Goal: Transaction & Acquisition: Book appointment/travel/reservation

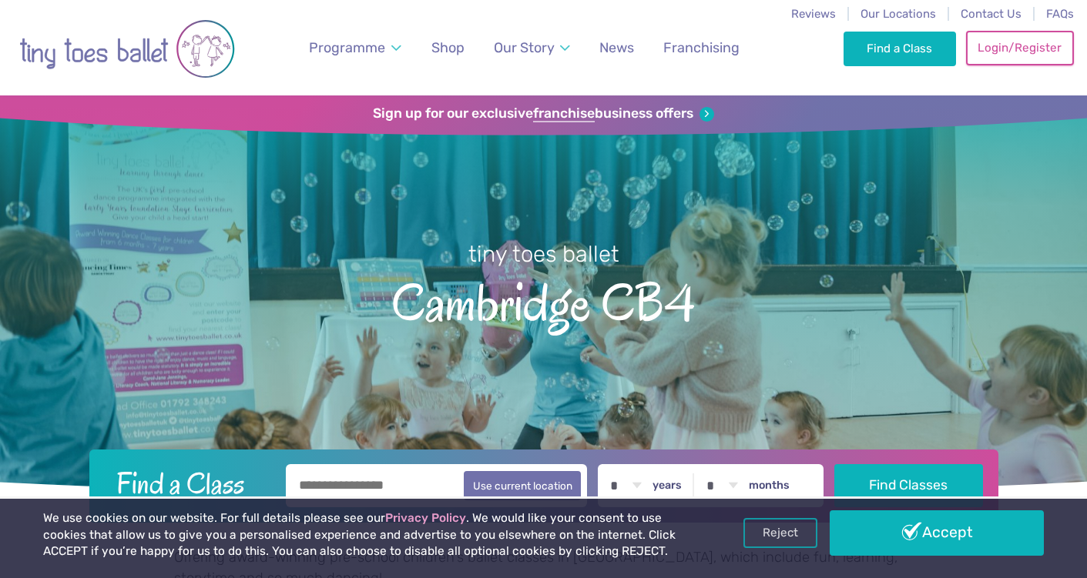
click at [1027, 57] on link "Login/Register" at bounding box center [1020, 48] width 108 height 34
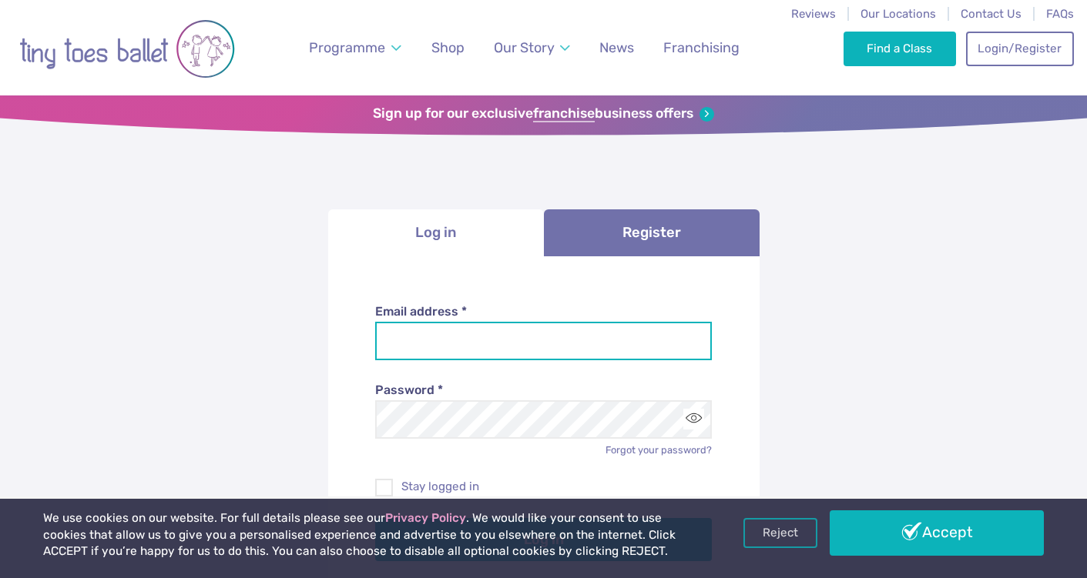
type input "**********"
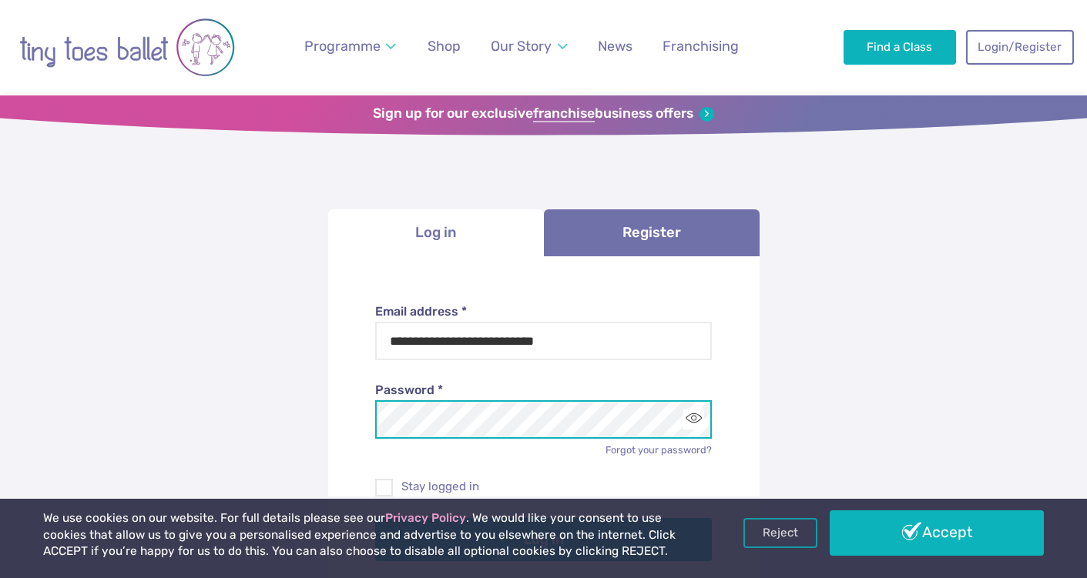
scroll to position [84, 0]
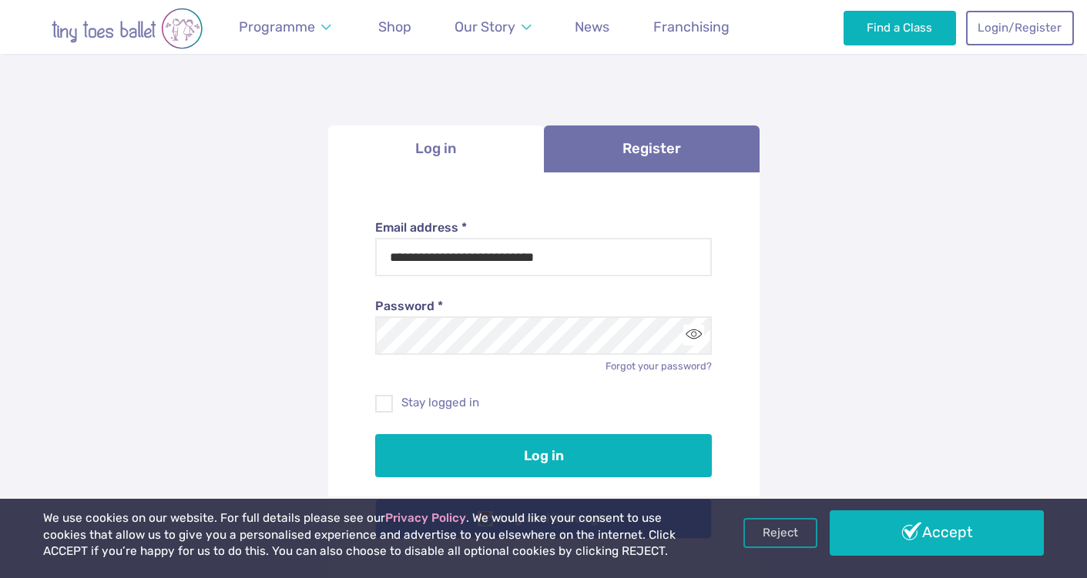
click at [454, 413] on div "Log in" at bounding box center [543, 445] width 337 height 65
click at [446, 404] on label "Stay logged in" at bounding box center [543, 403] width 337 height 16
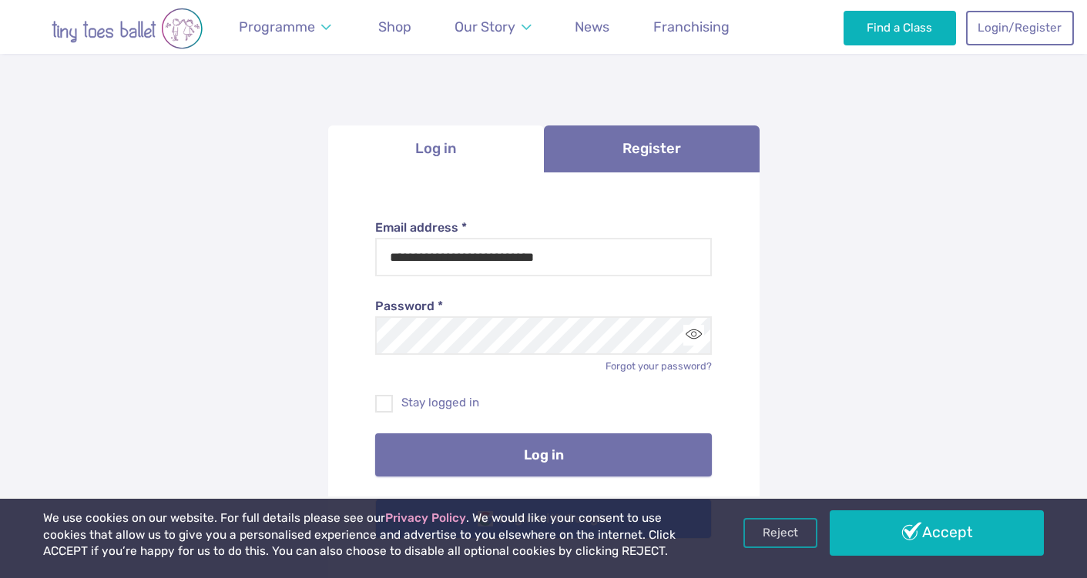
click at [466, 444] on button "Log in" at bounding box center [543, 455] width 337 height 43
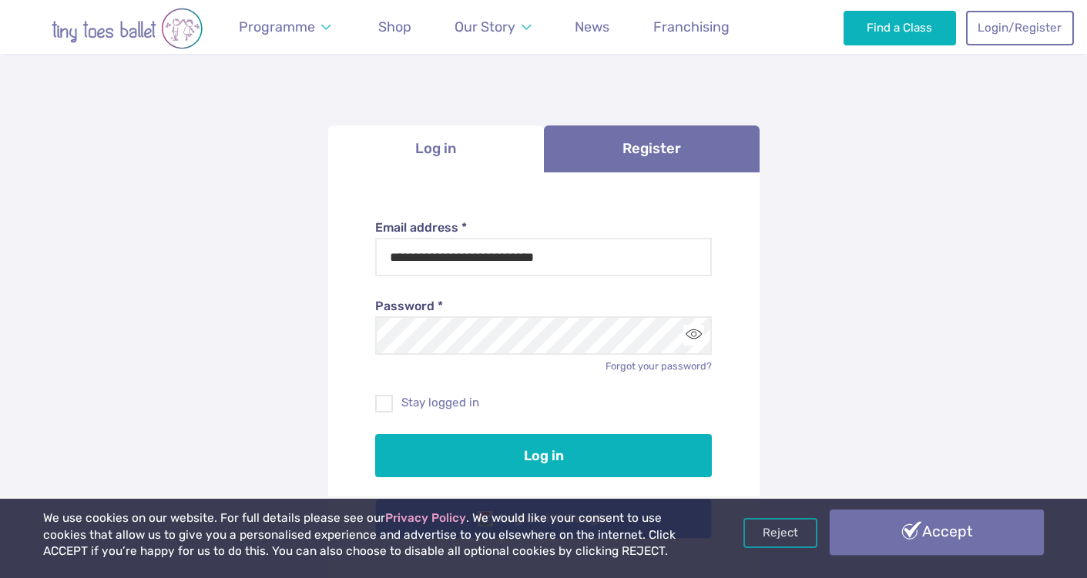
click at [963, 548] on link "Accept" at bounding box center [936, 532] width 213 height 45
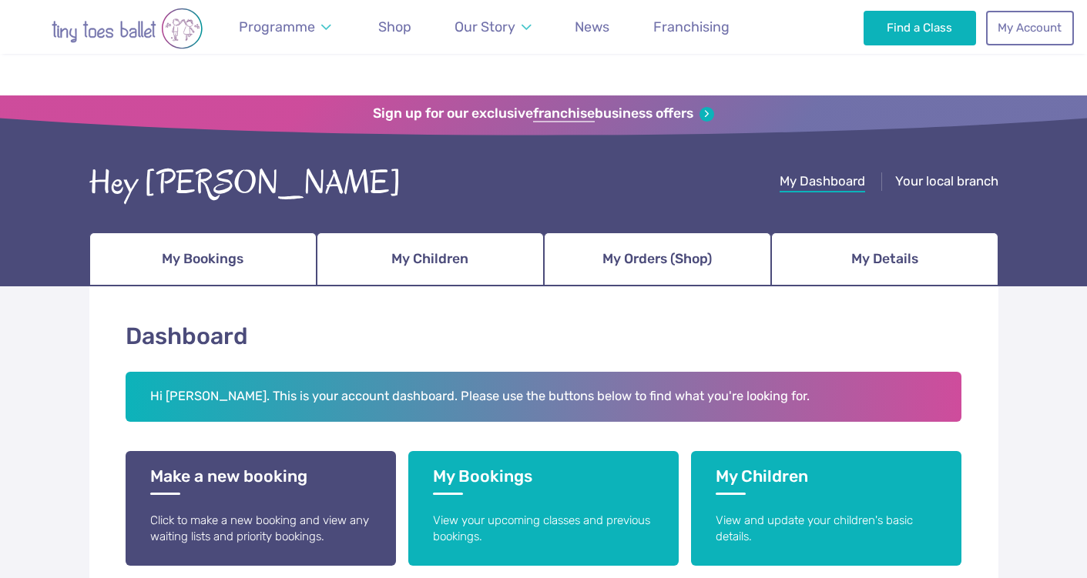
scroll to position [84, 0]
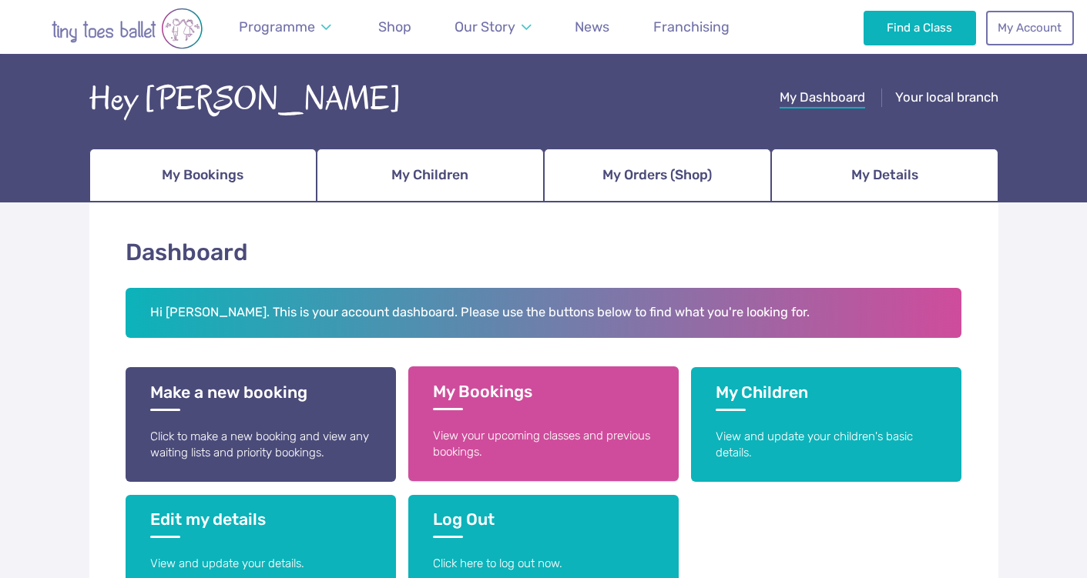
click at [532, 404] on h3 "My Bookings" at bounding box center [543, 396] width 221 height 29
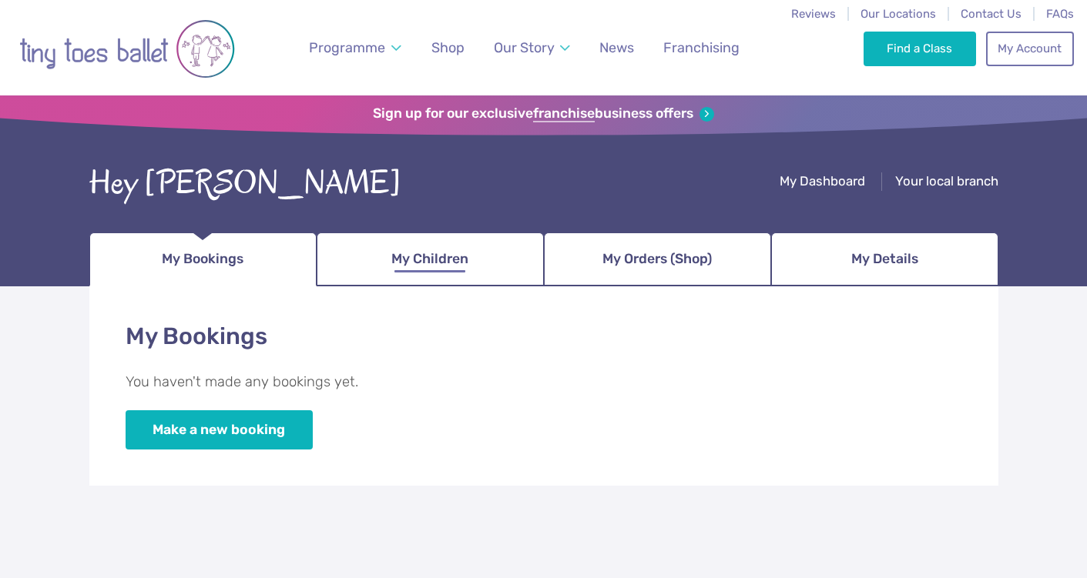
click at [469, 250] on link "My Children" at bounding box center [430, 260] width 227 height 54
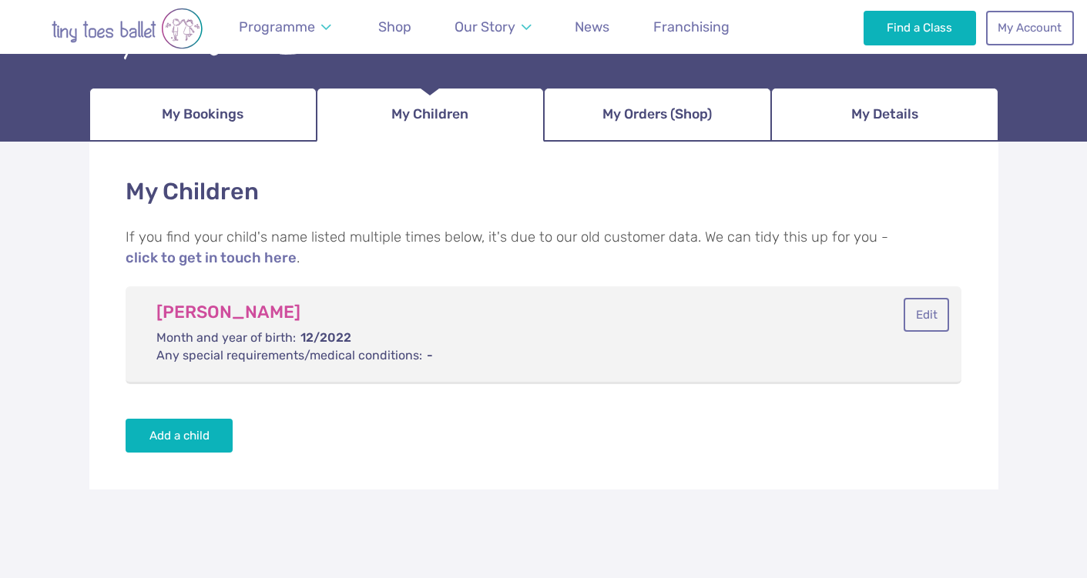
scroll to position [179, 0]
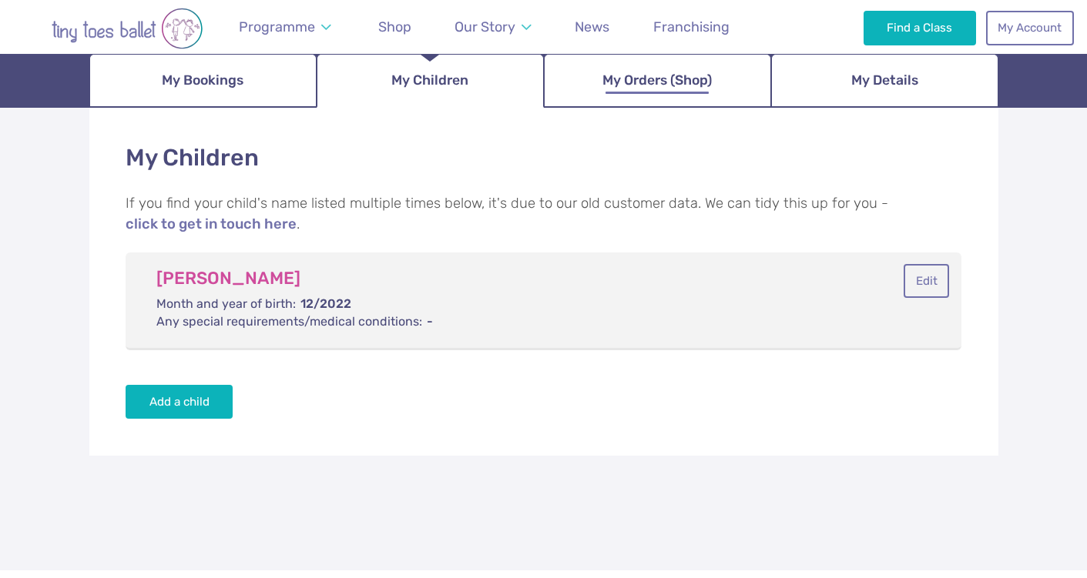
click at [653, 98] on link "My Orders (Shop)" at bounding box center [657, 81] width 227 height 54
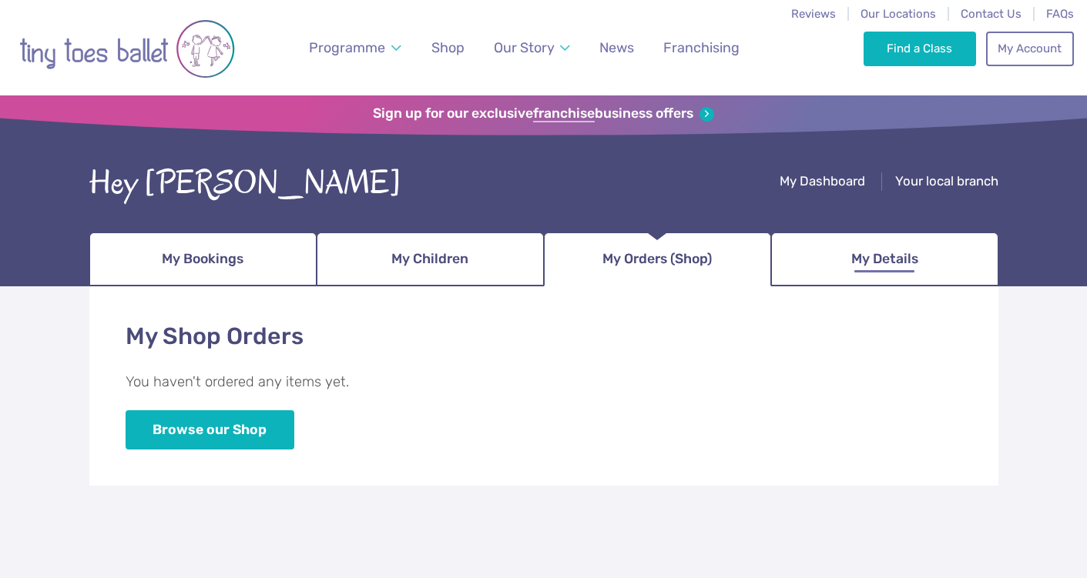
click at [881, 263] on span "My Details" at bounding box center [884, 259] width 67 height 27
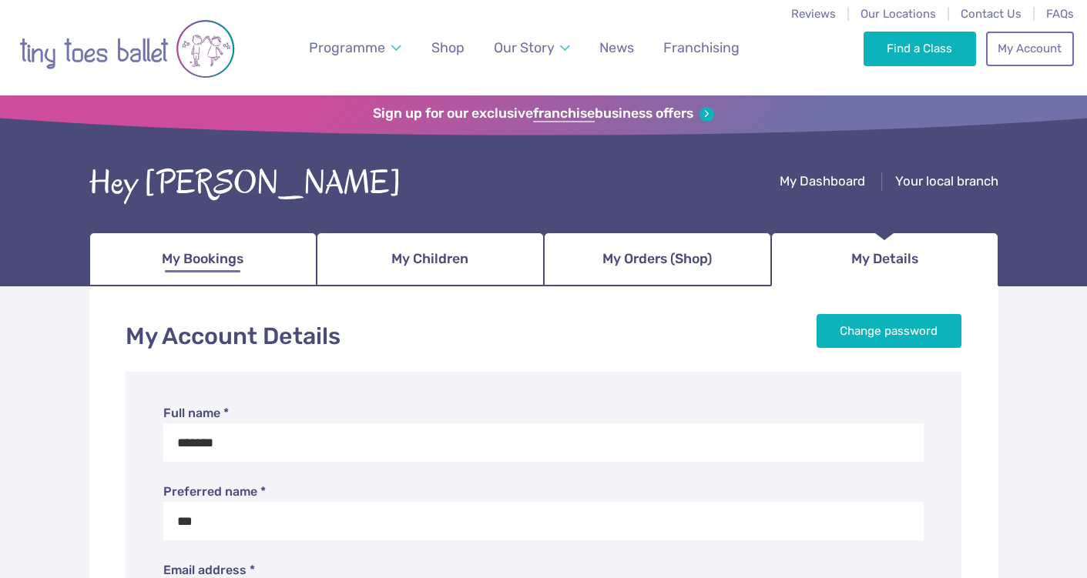
click at [253, 257] on link "My Bookings" at bounding box center [202, 260] width 227 height 54
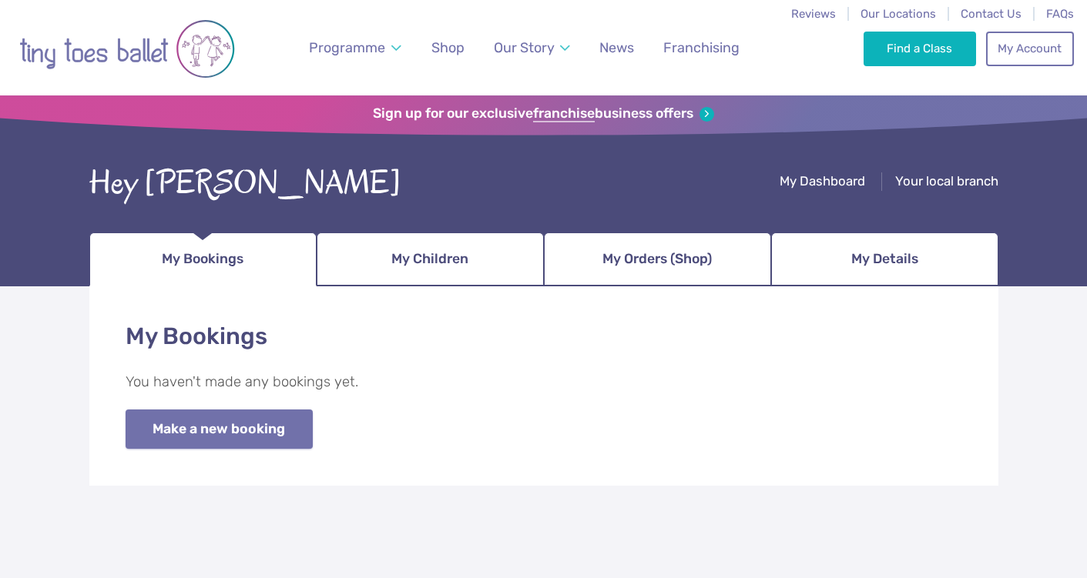
click at [214, 443] on link "Make a new booking" at bounding box center [219, 429] width 187 height 39
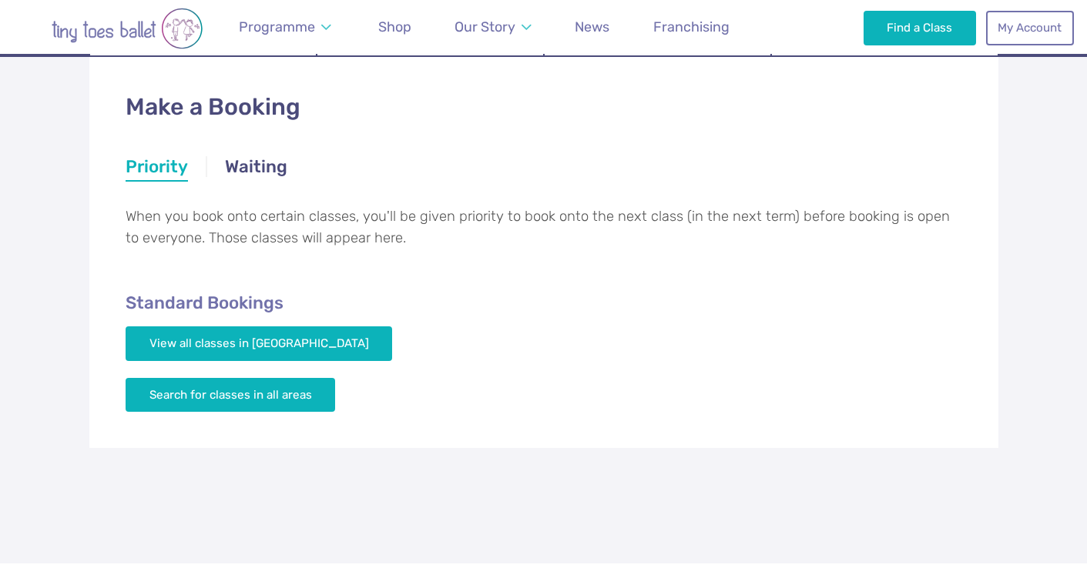
scroll to position [273, 0]
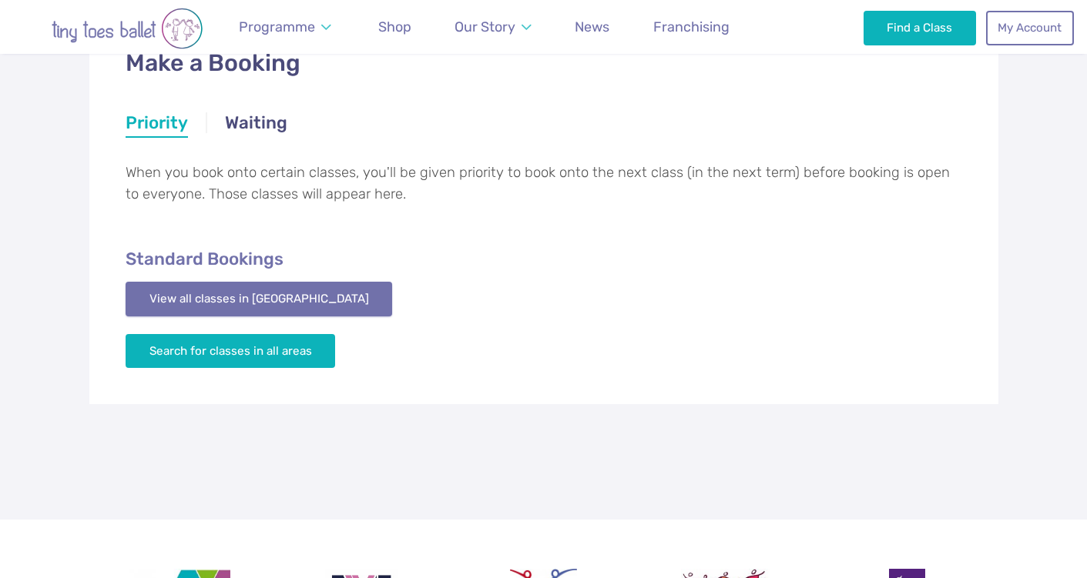
click at [220, 290] on link "View all classes in [GEOGRAPHIC_DATA]" at bounding box center [259, 299] width 267 height 34
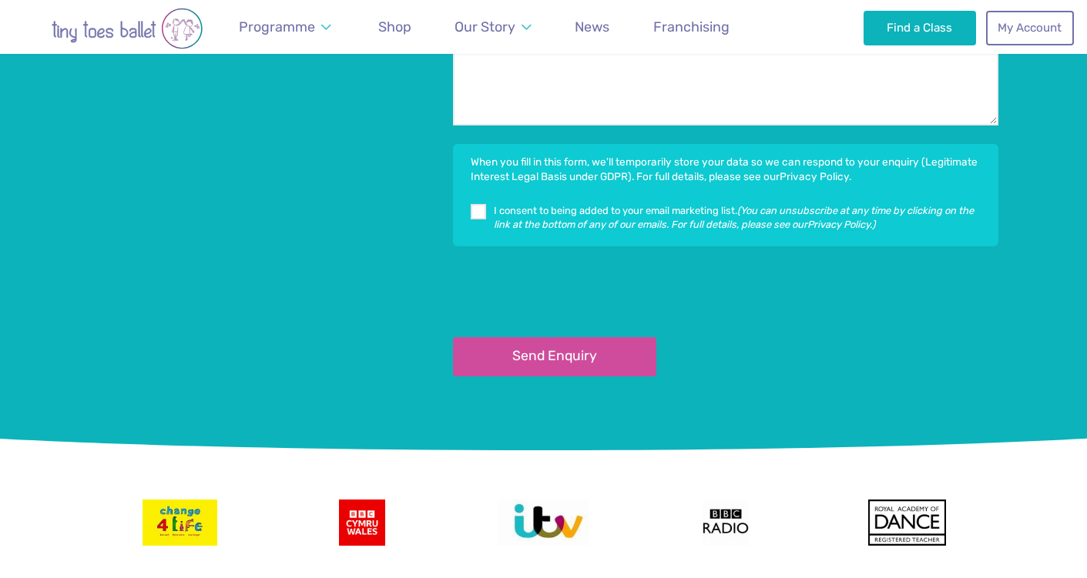
scroll to position [2607, 0]
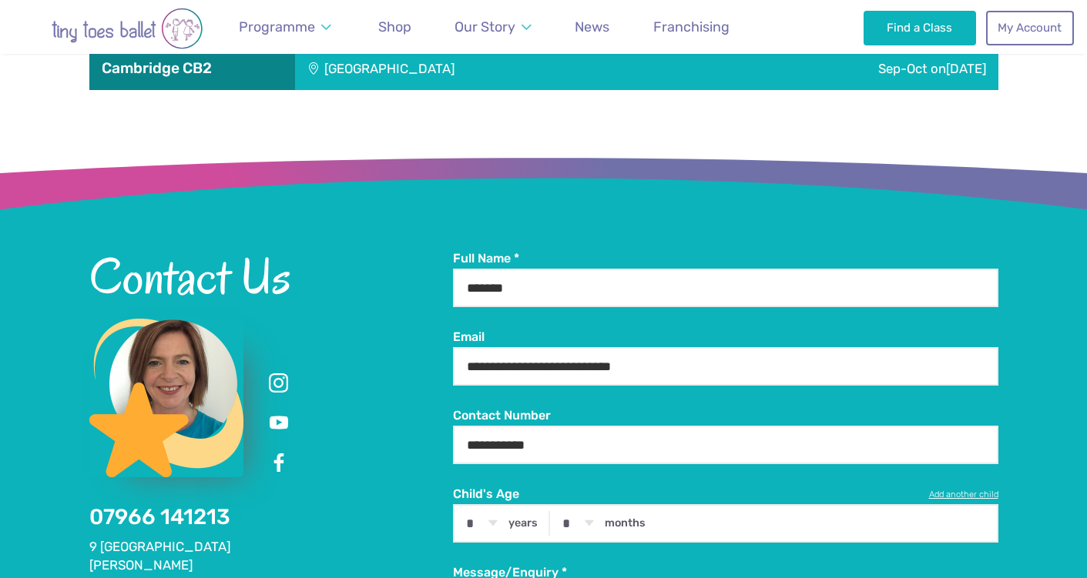
click at [211, 90] on div "Cambridge CB2" at bounding box center [192, 68] width 206 height 43
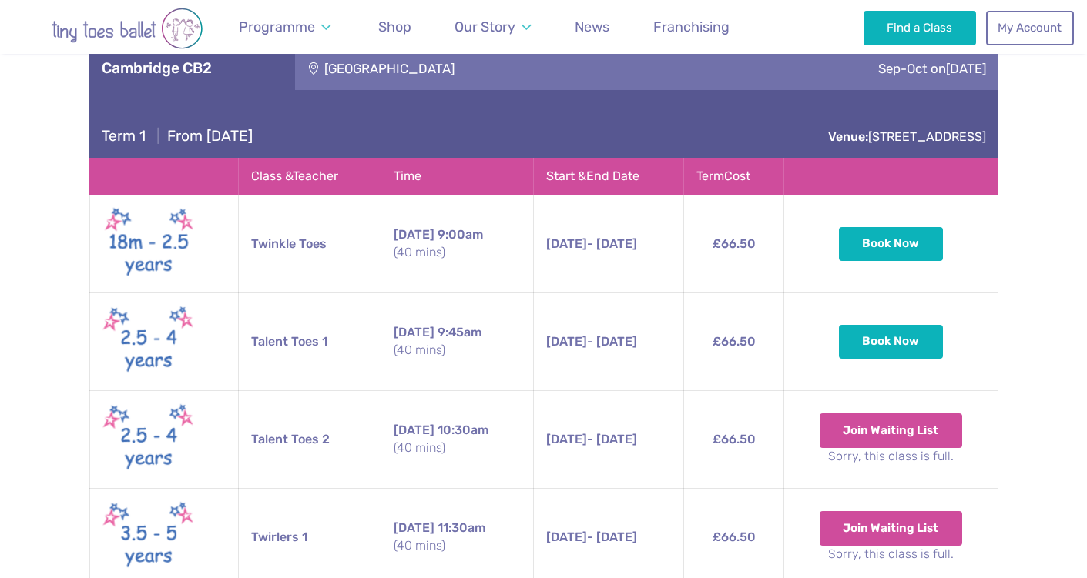
click at [374, 81] on div "[GEOGRAPHIC_DATA]" at bounding box center [493, 68] width 397 height 43
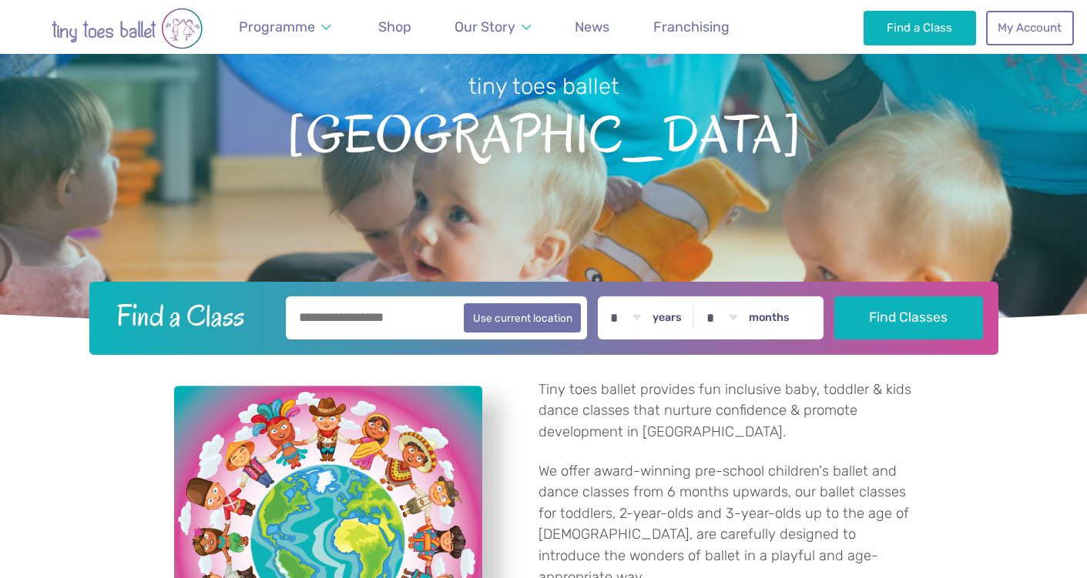
scroll to position [170, 0]
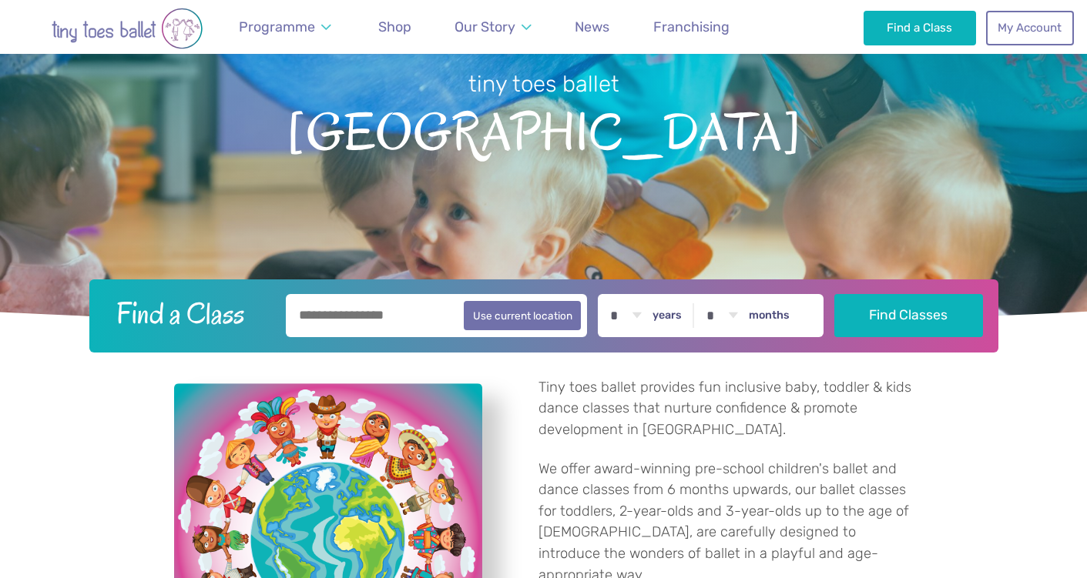
click at [414, 315] on input "text" at bounding box center [437, 315] width 302 height 43
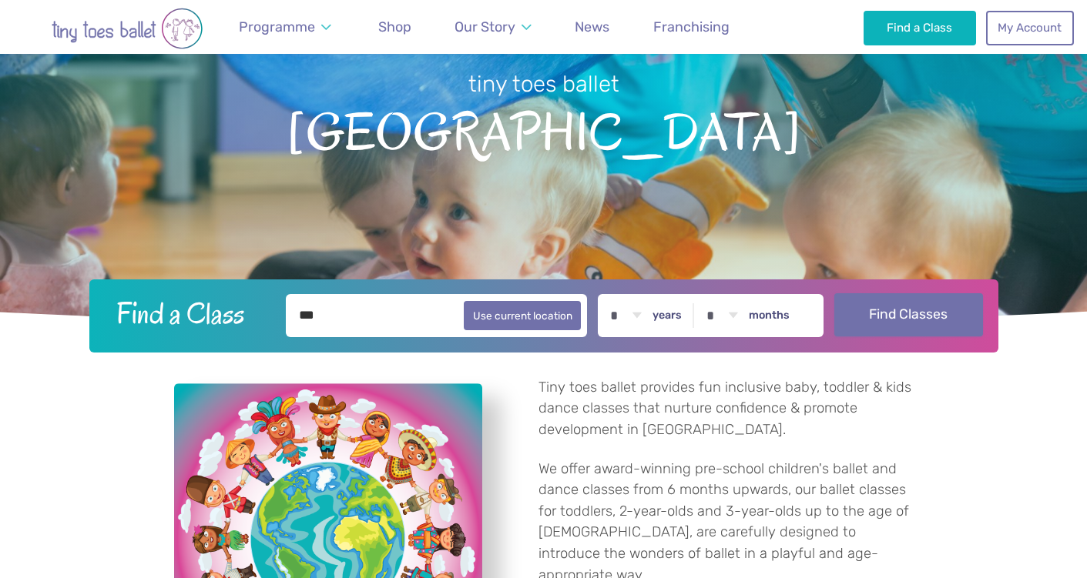
type input "***"
click at [952, 308] on button "Find Classes" at bounding box center [908, 314] width 149 height 43
click at [631, 312] on select "* * * * * * * * * * ** ** **" at bounding box center [626, 315] width 48 height 43
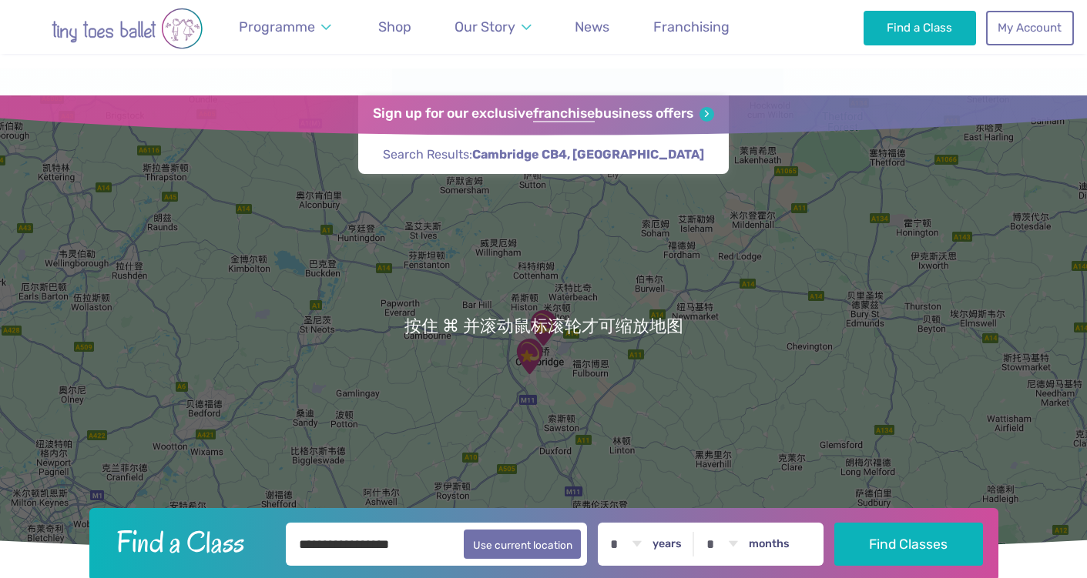
scroll to position [96, 0]
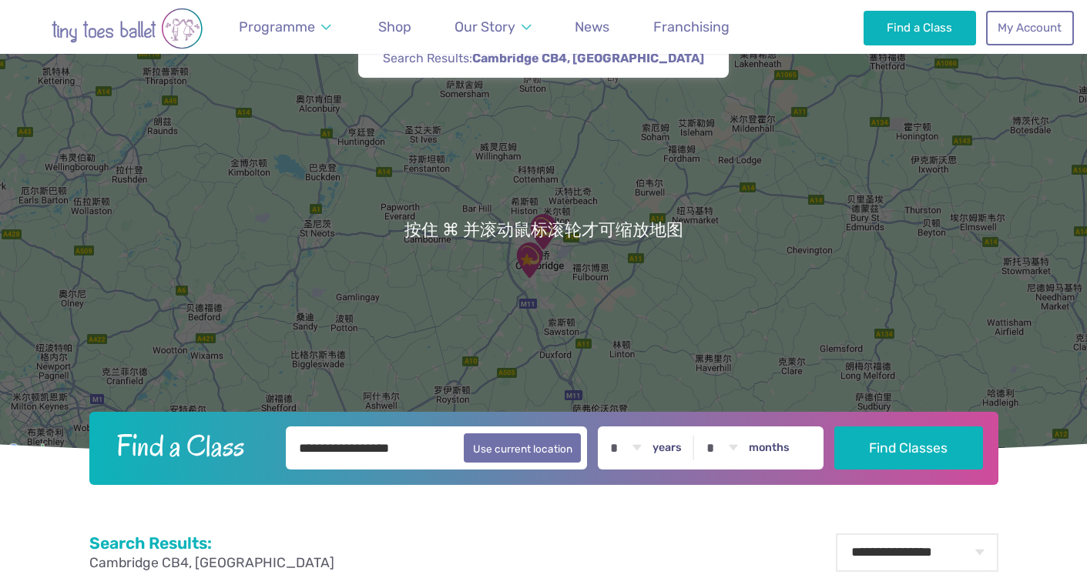
click at [646, 453] on select "* * * * * * * * * * ** ** **" at bounding box center [626, 448] width 48 height 43
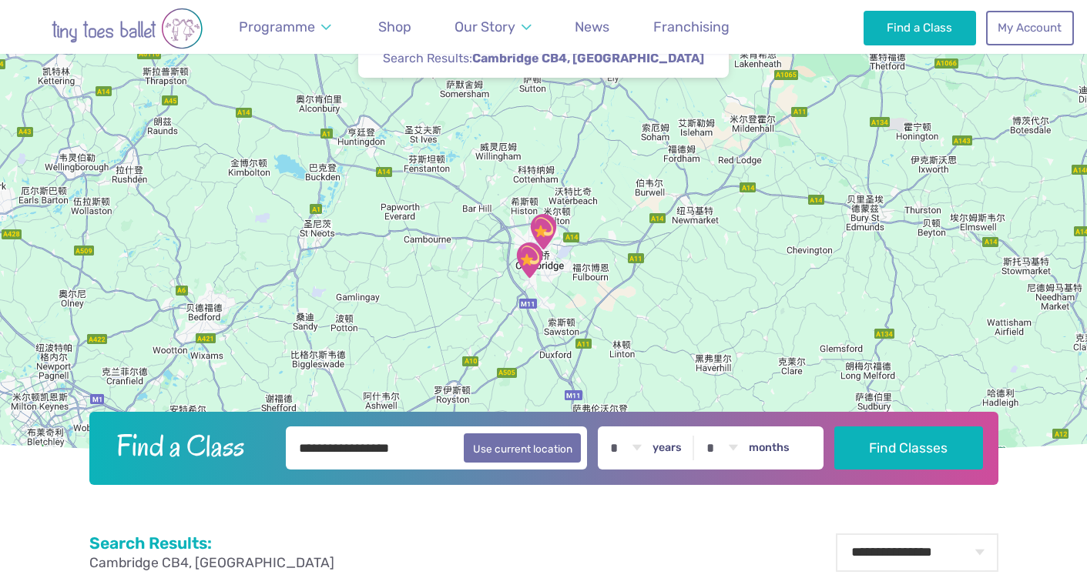
select select "*"
click at [736, 451] on select "* * * * * * * * * * ** **" at bounding box center [722, 448] width 48 height 43
select select "*"
click at [899, 445] on button "Find Classes" at bounding box center [908, 447] width 149 height 43
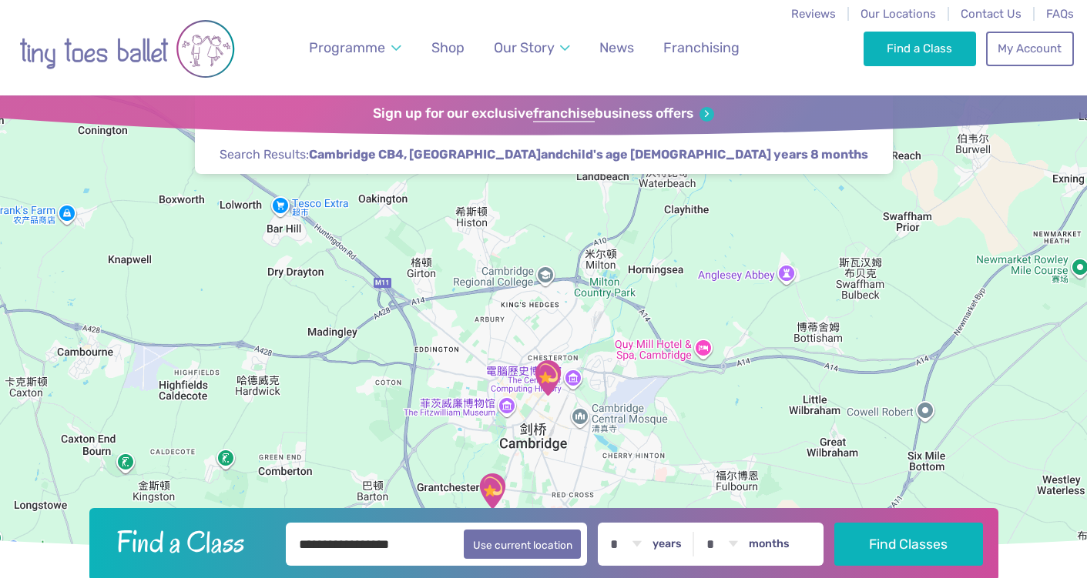
click at [552, 382] on img "St Matthew's Church" at bounding box center [547, 378] width 39 height 39
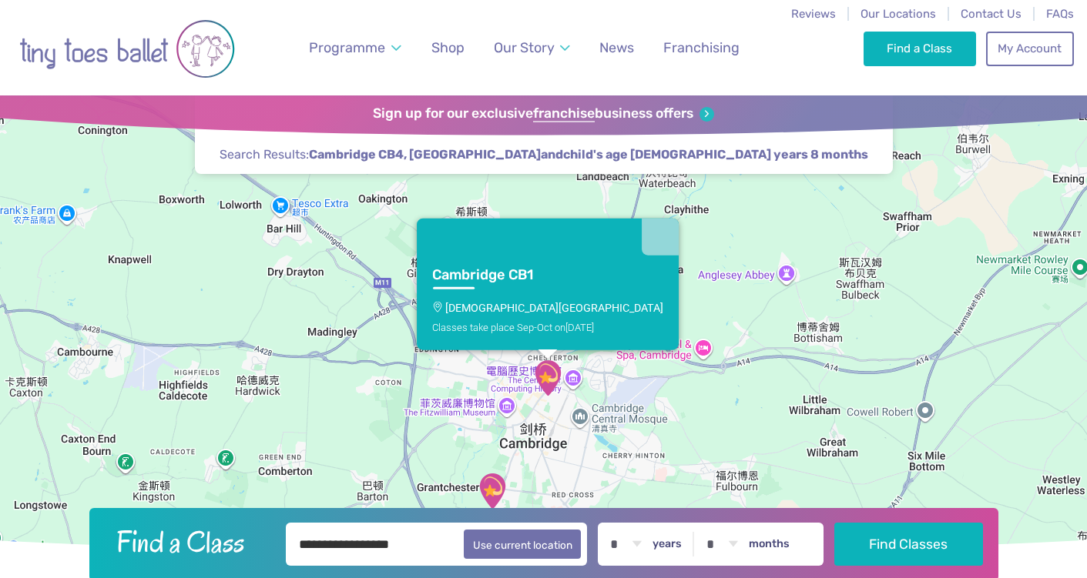
click at [578, 318] on link "Cambridge CB1 [GEOGRAPHIC_DATA][DEMOGRAPHIC_DATA] Classes take place Sep-Oct [D…" at bounding box center [548, 303] width 262 height 95
click at [641, 249] on button "关闭" at bounding box center [659, 237] width 37 height 37
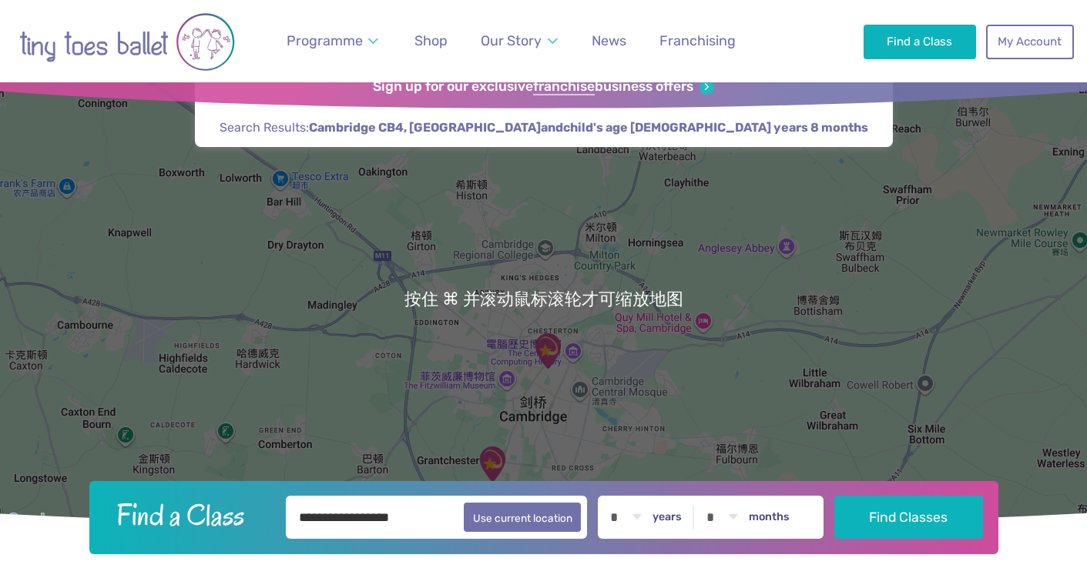
scroll to position [27, 0]
